Goal: Information Seeking & Learning: Learn about a topic

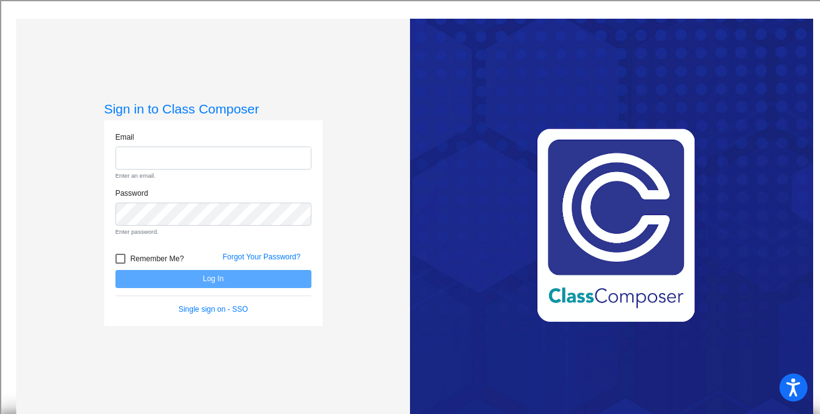
type input "[PERSON_NAME][EMAIL_ADDRESS][DOMAIN_NAME]"
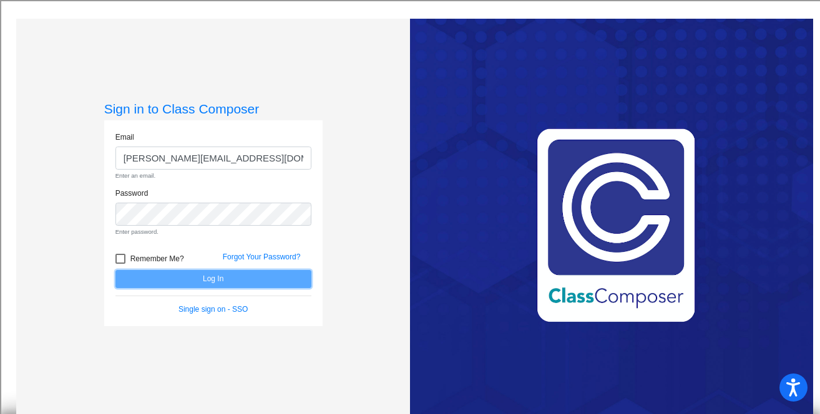
click at [271, 280] on form "Email [PERSON_NAME][EMAIL_ADDRESS][DOMAIN_NAME] Enter an email. Password Enter …" at bounding box center [213, 223] width 196 height 183
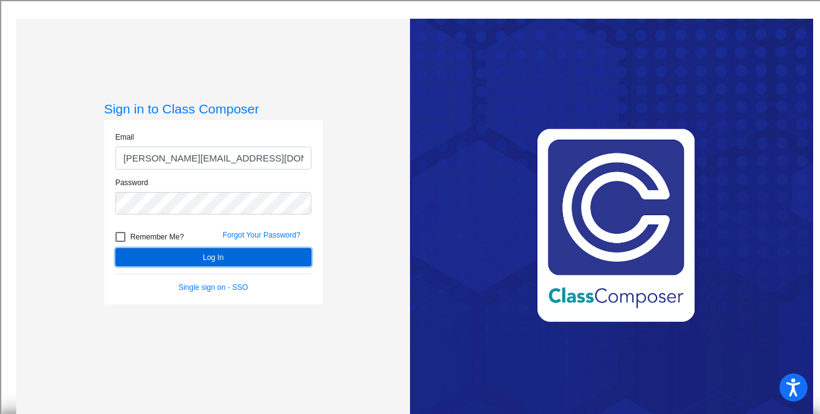
click at [261, 263] on button "Log In" at bounding box center [213, 257] width 196 height 18
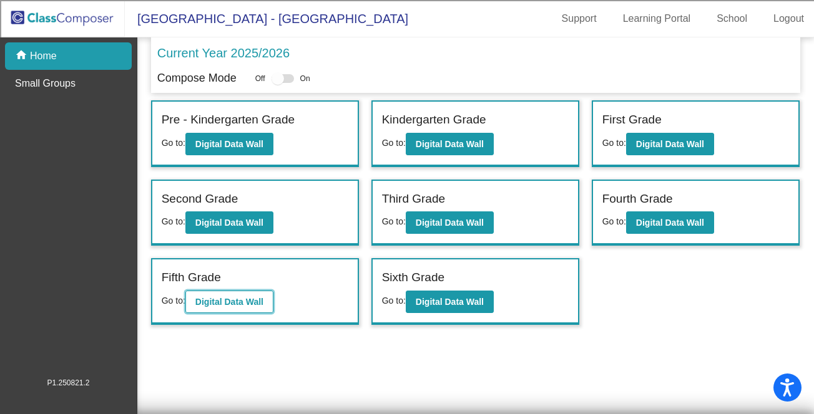
click at [256, 300] on b "Digital Data Wall" at bounding box center [229, 302] width 68 height 10
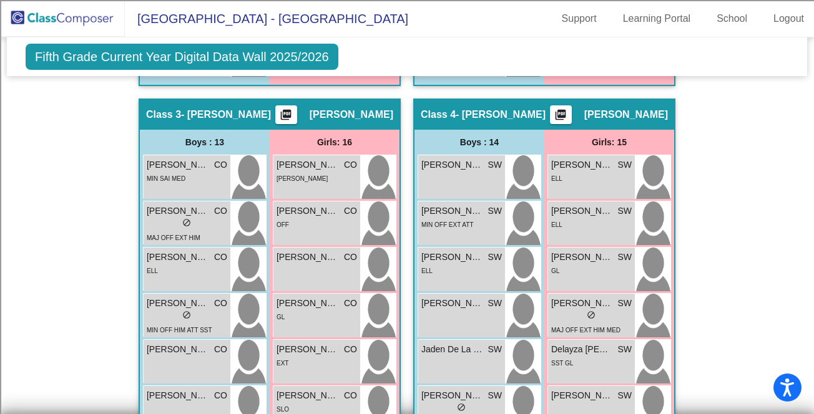
scroll to position [1111, 0]
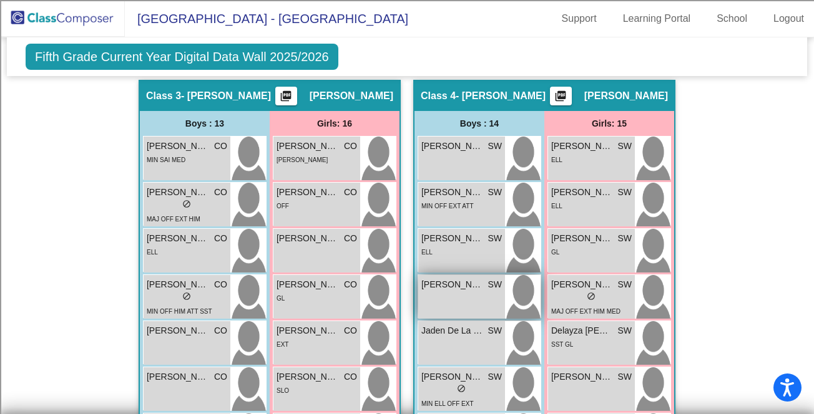
click at [446, 285] on span "[PERSON_NAME]" at bounding box center [452, 284] width 62 height 13
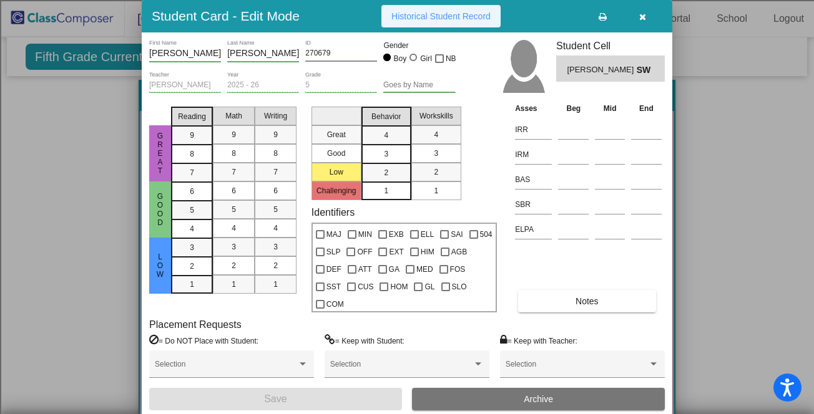
click at [441, 21] on span "Historical Student Record" at bounding box center [440, 16] width 99 height 10
click at [442, 21] on span "Historical Student Record" at bounding box center [440, 16] width 99 height 10
click at [643, 21] on icon "button" at bounding box center [642, 16] width 7 height 9
